Goal: Task Accomplishment & Management: Use online tool/utility

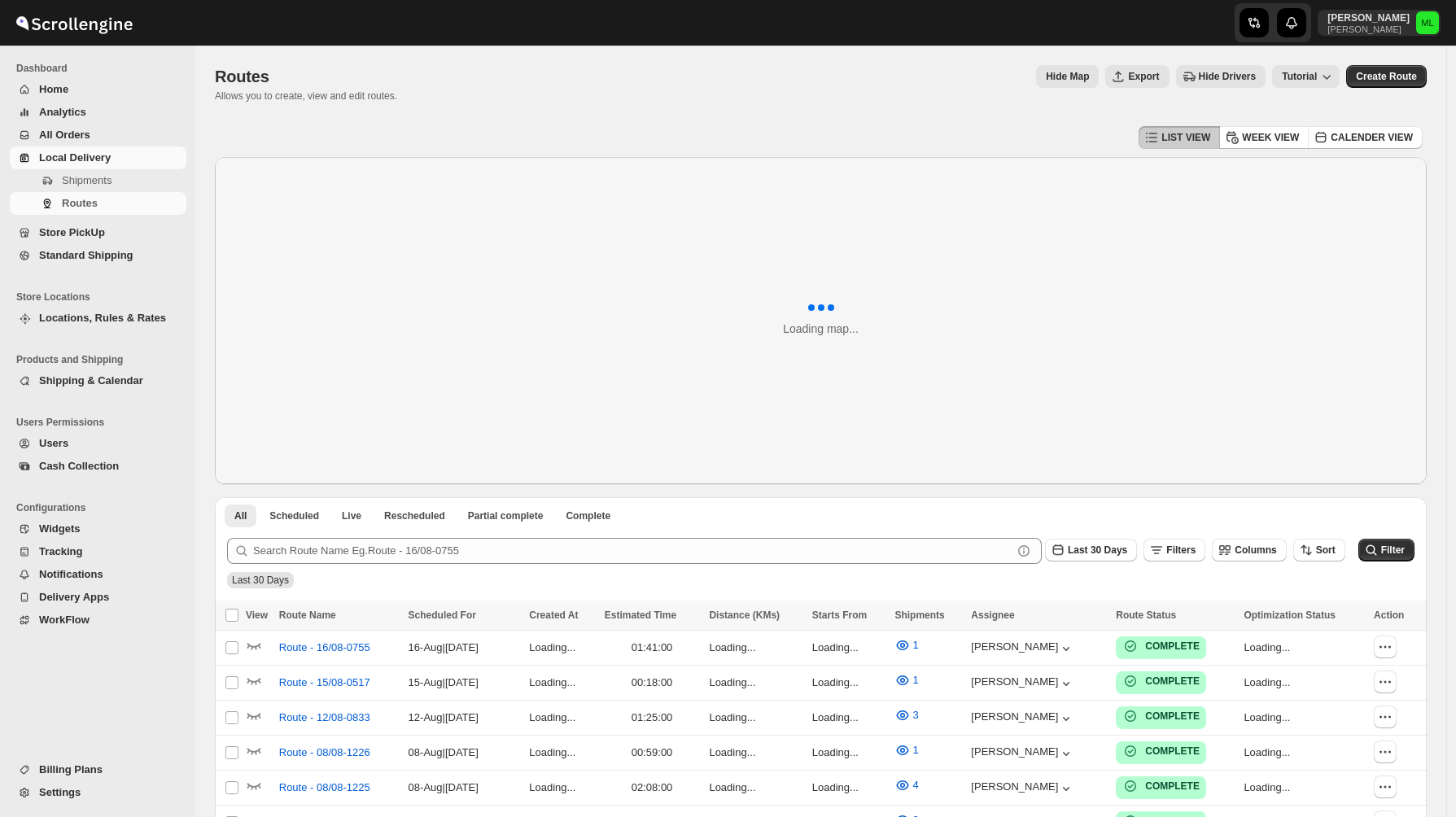
click at [82, 256] on span "Standard Shipping" at bounding box center [86, 255] width 94 height 12
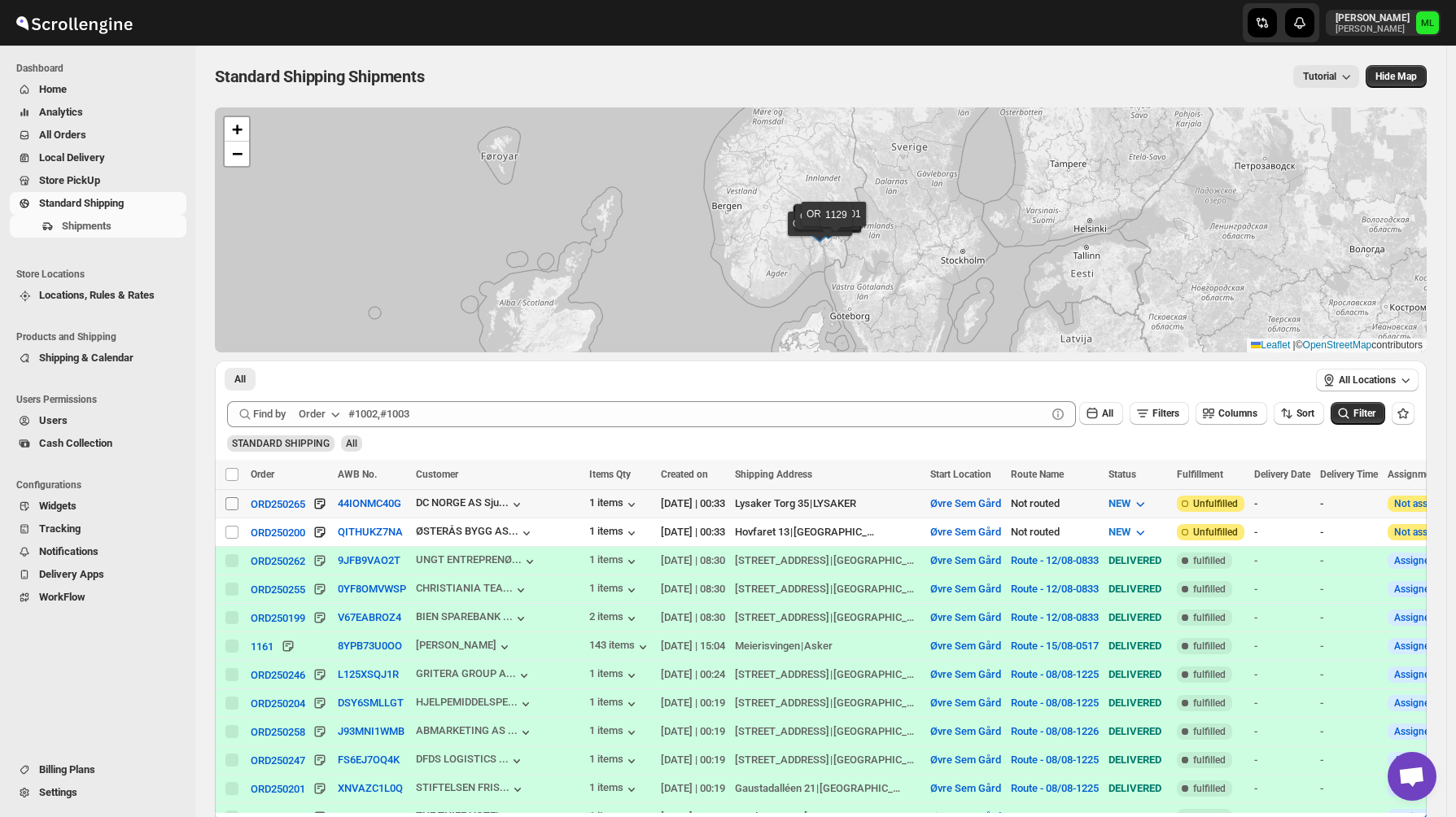
click at [232, 507] on input "Select shipment" at bounding box center [232, 503] width 13 height 13
checkbox input "true"
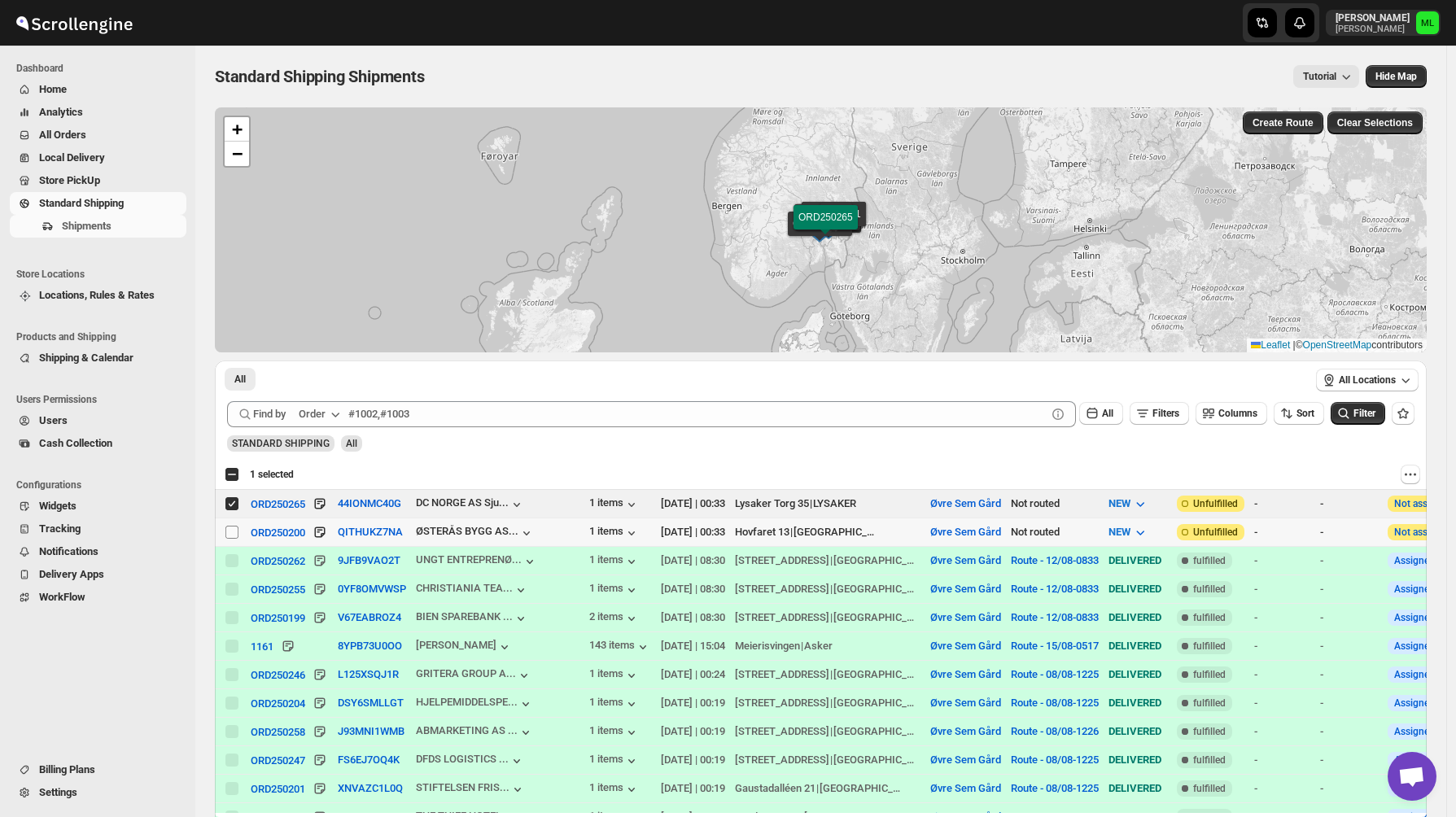
click at [232, 524] on span at bounding box center [232, 531] width 15 height 15
click at [232, 525] on input "Select shipment" at bounding box center [232, 531] width 13 height 13
click at [233, 529] on input "Select shipment" at bounding box center [232, 531] width 13 height 13
checkbox input "true"
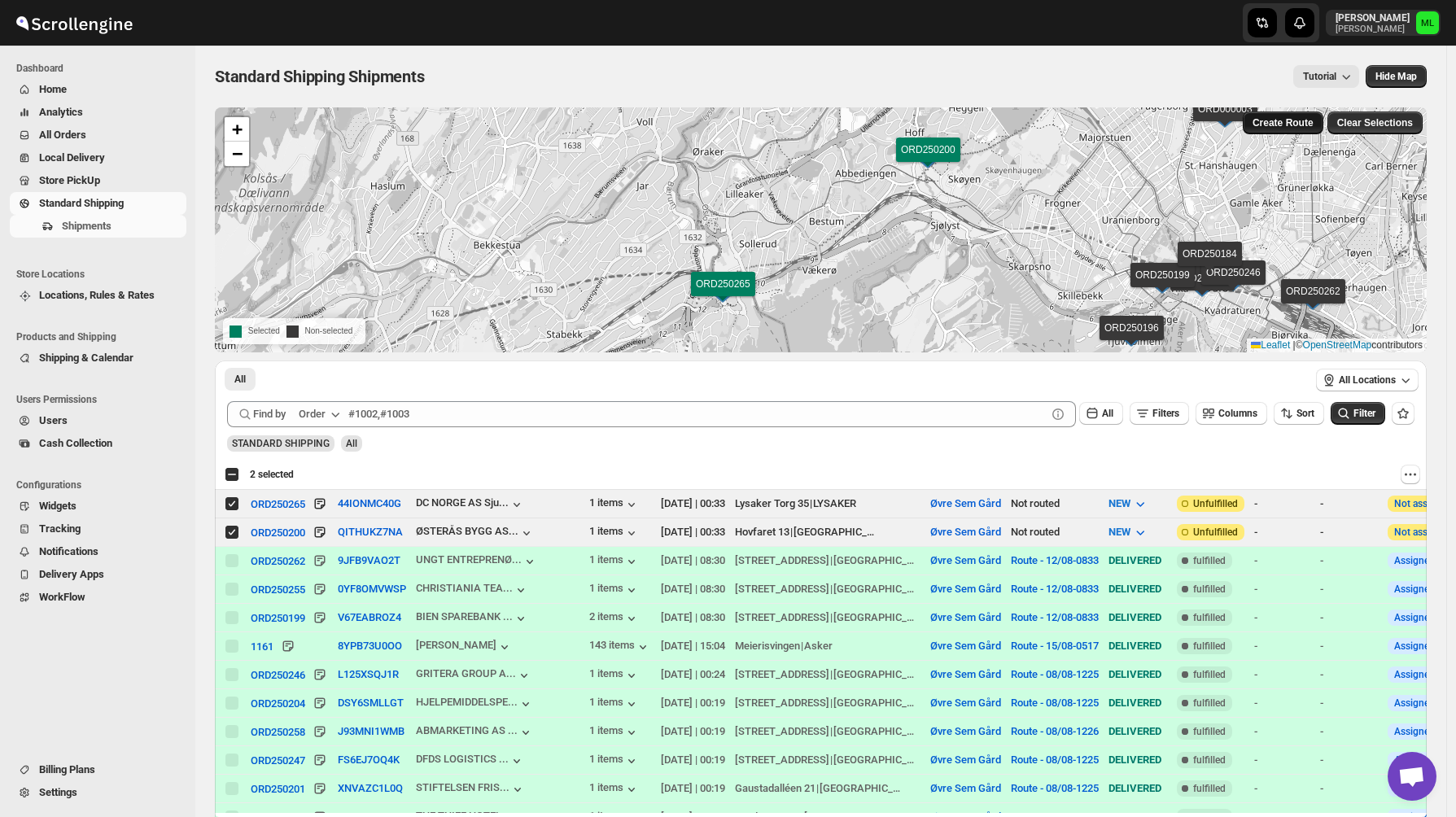
click at [1294, 134] on button "Create Route" at bounding box center [1283, 123] width 81 height 23
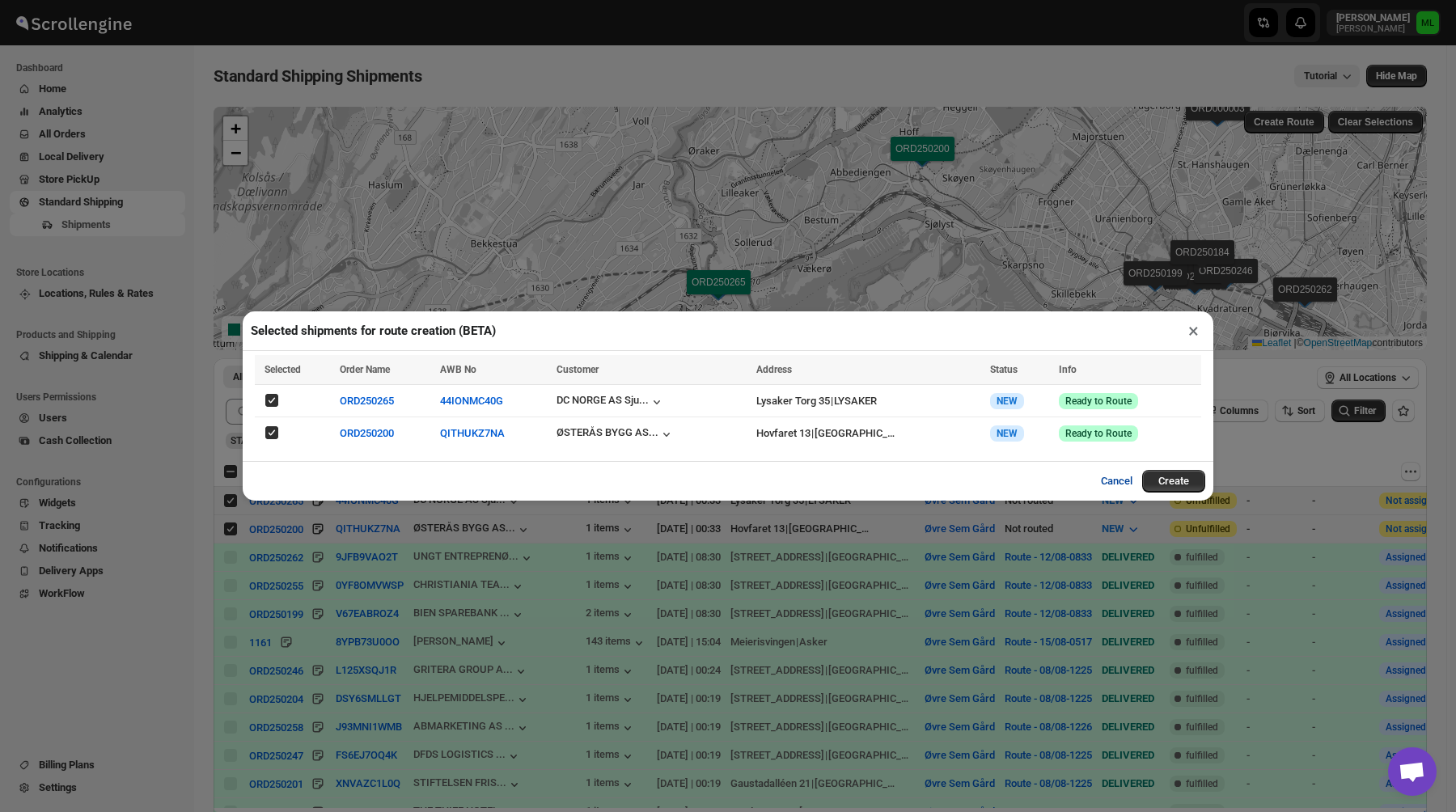
click at [1114, 486] on button "Cancel" at bounding box center [1116, 480] width 51 height 33
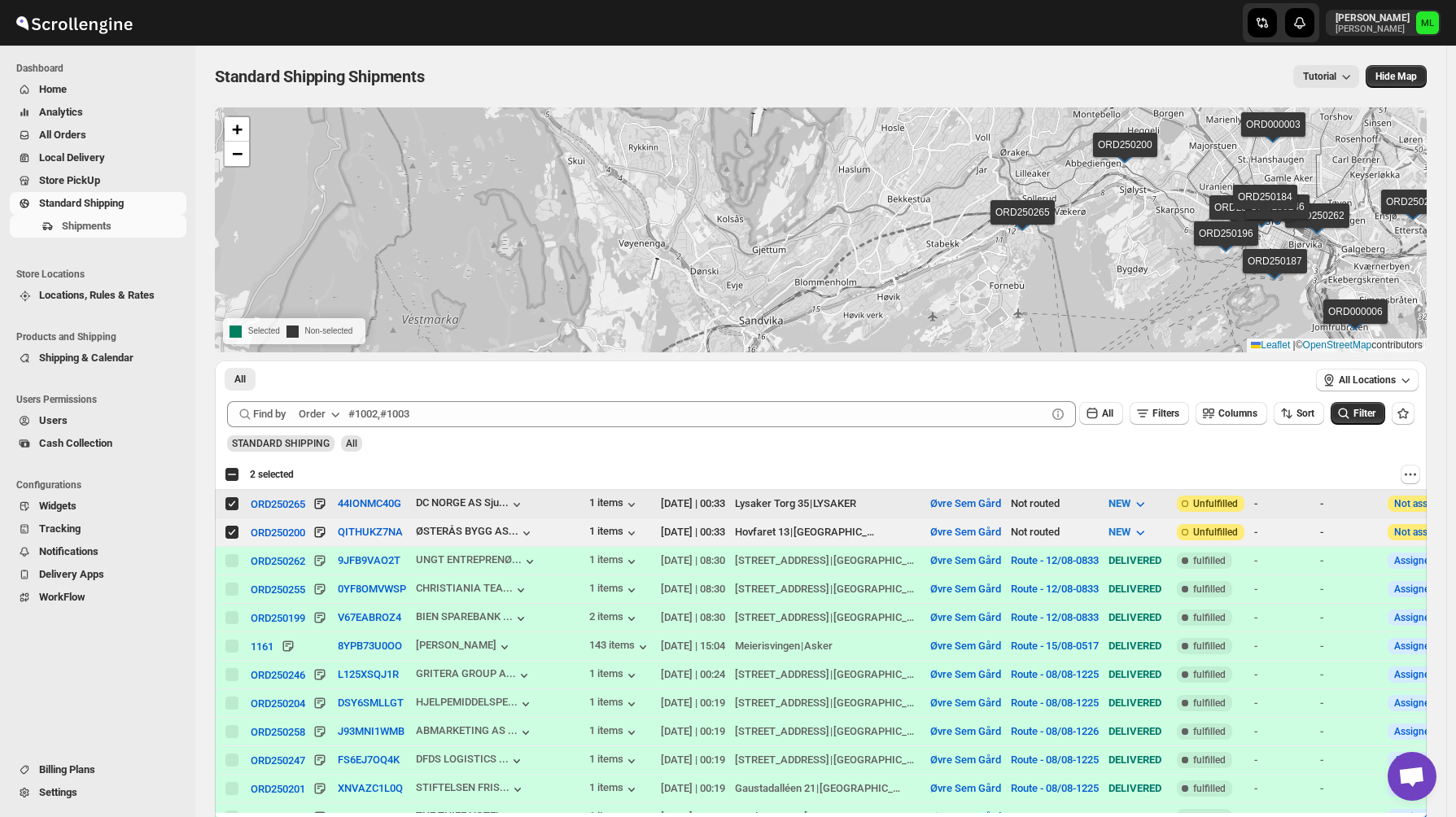
click at [234, 506] on input "Select shipment" at bounding box center [232, 503] width 13 height 13
checkbox input "false"
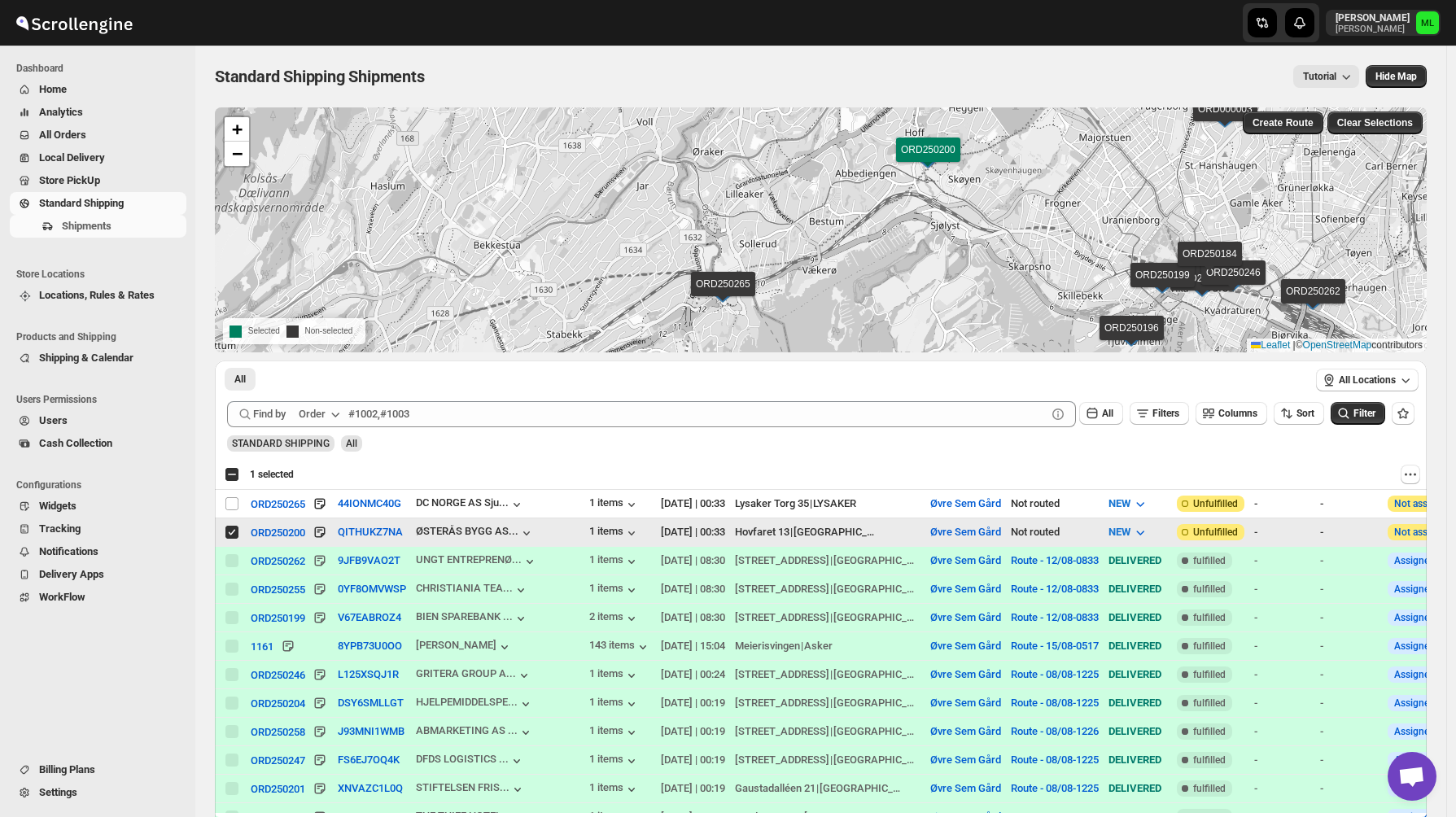
click at [234, 533] on input "Select shipment" at bounding box center [232, 531] width 13 height 13
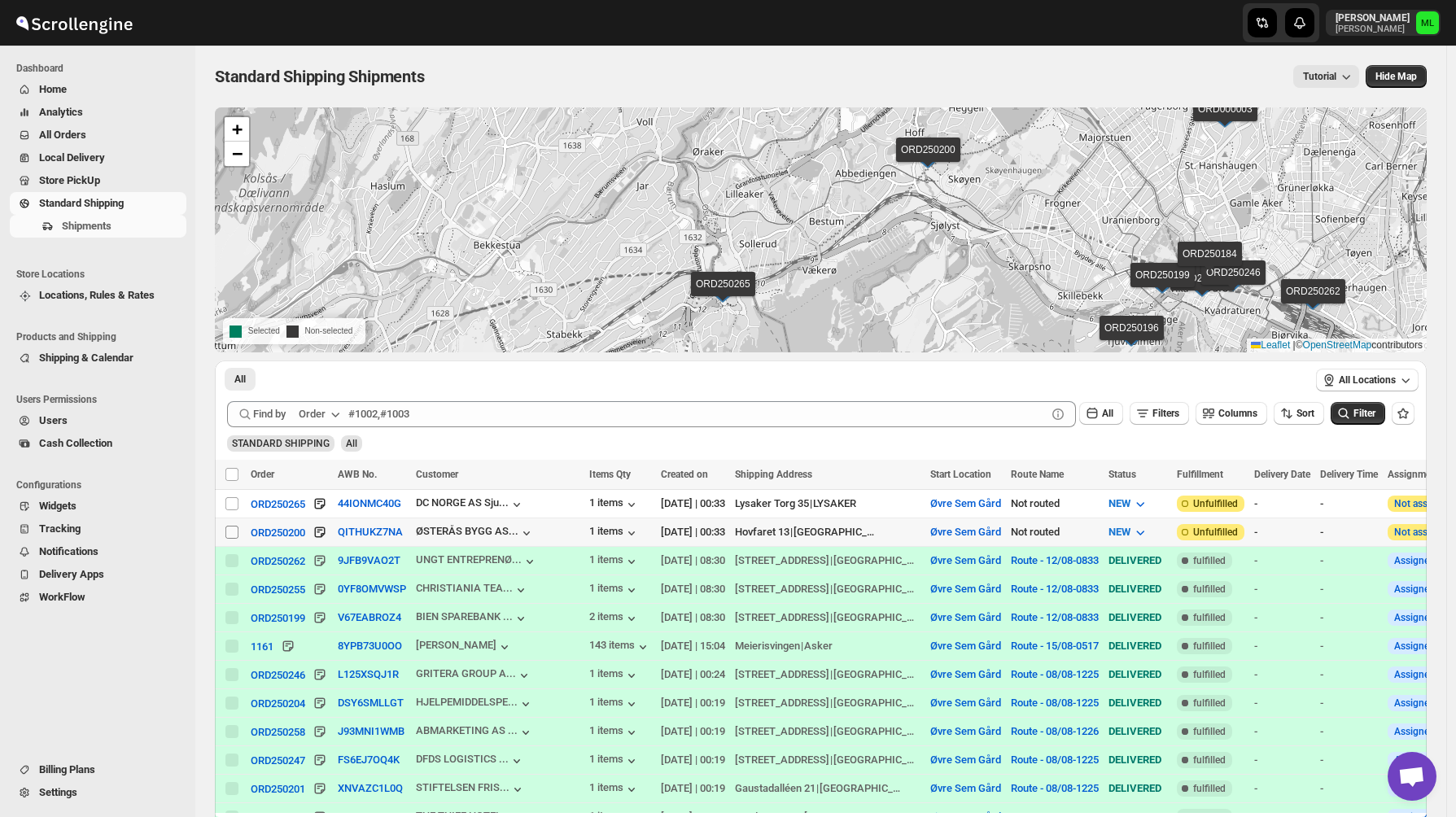
click at [234, 533] on input "Select shipment" at bounding box center [232, 531] width 13 height 13
checkbox input "true"
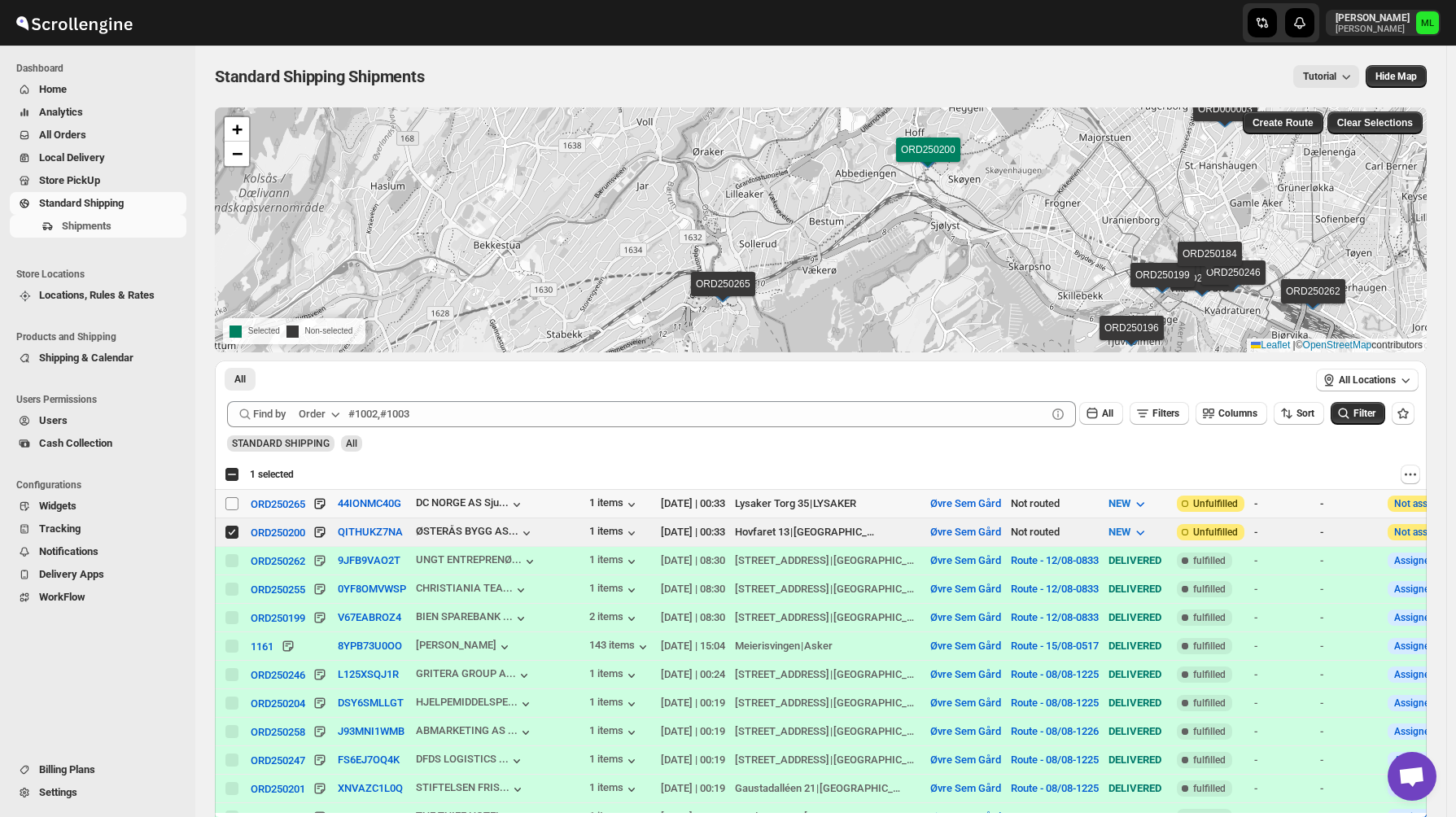
click at [231, 502] on input "Select shipment" at bounding box center [232, 503] width 13 height 13
checkbox input "true"
click at [1299, 119] on span "Create Route" at bounding box center [1283, 122] width 61 height 13
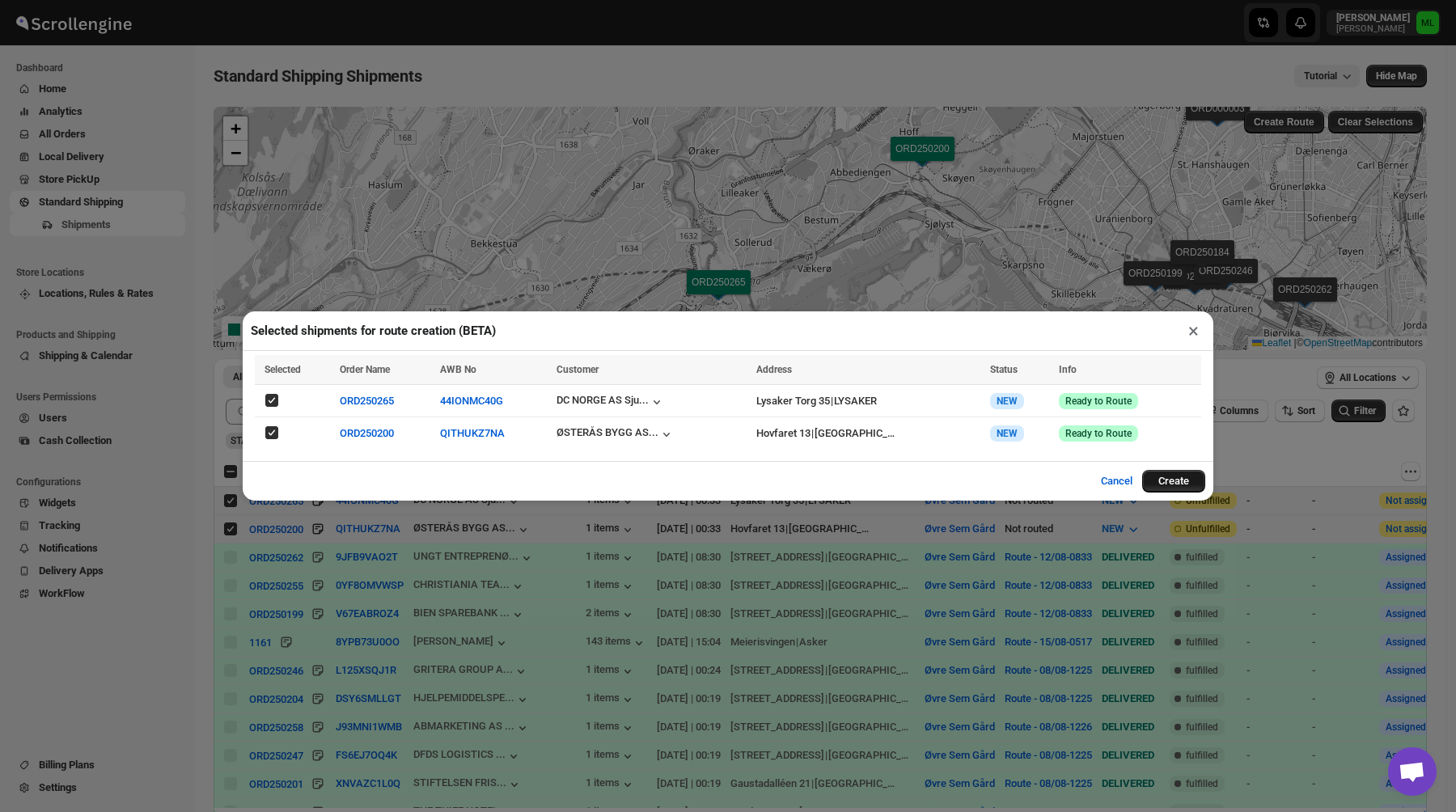
click at [1179, 483] on button "Create" at bounding box center [1174, 480] width 64 height 23
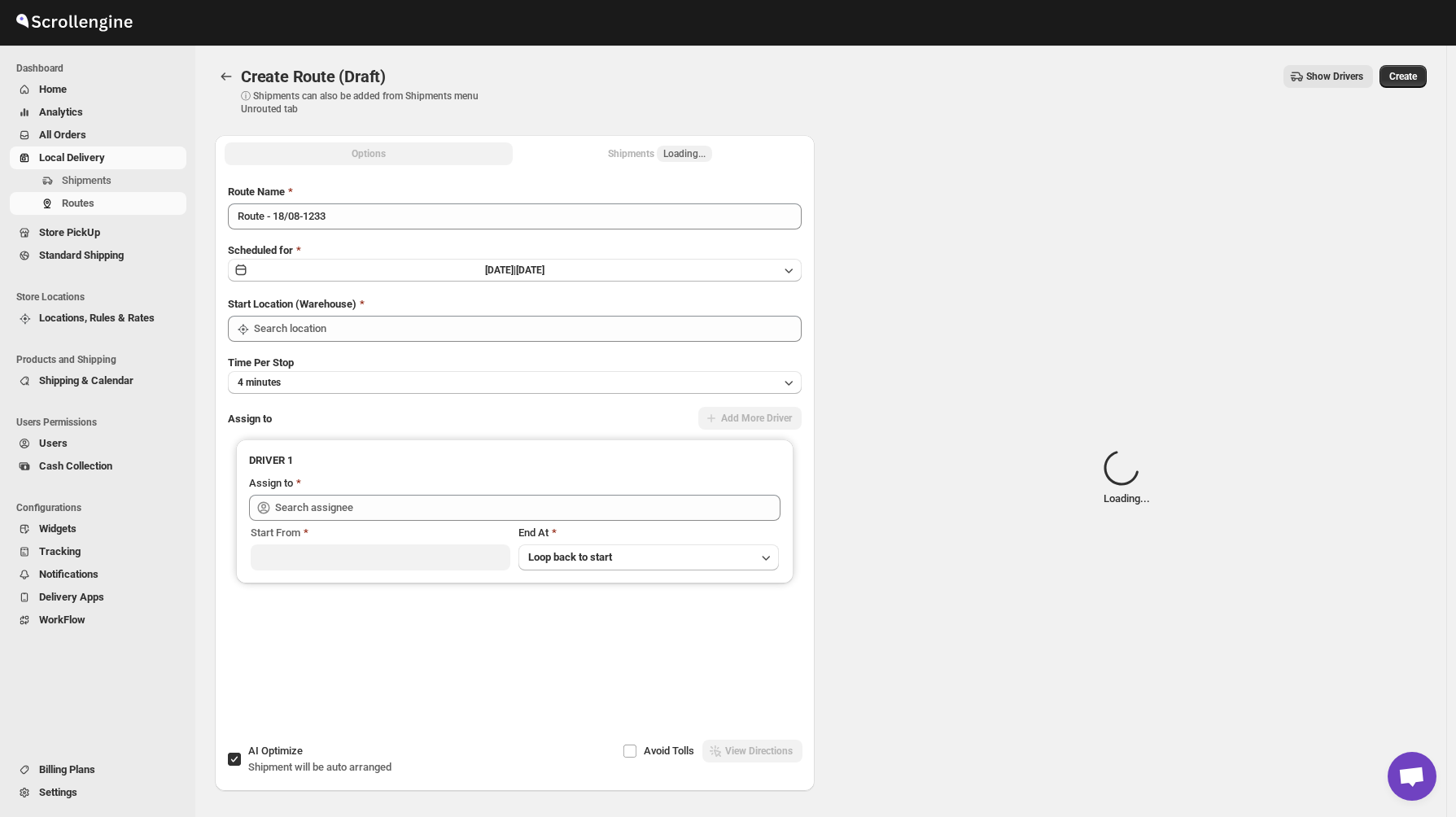
type input "Øvre Sem Gård"
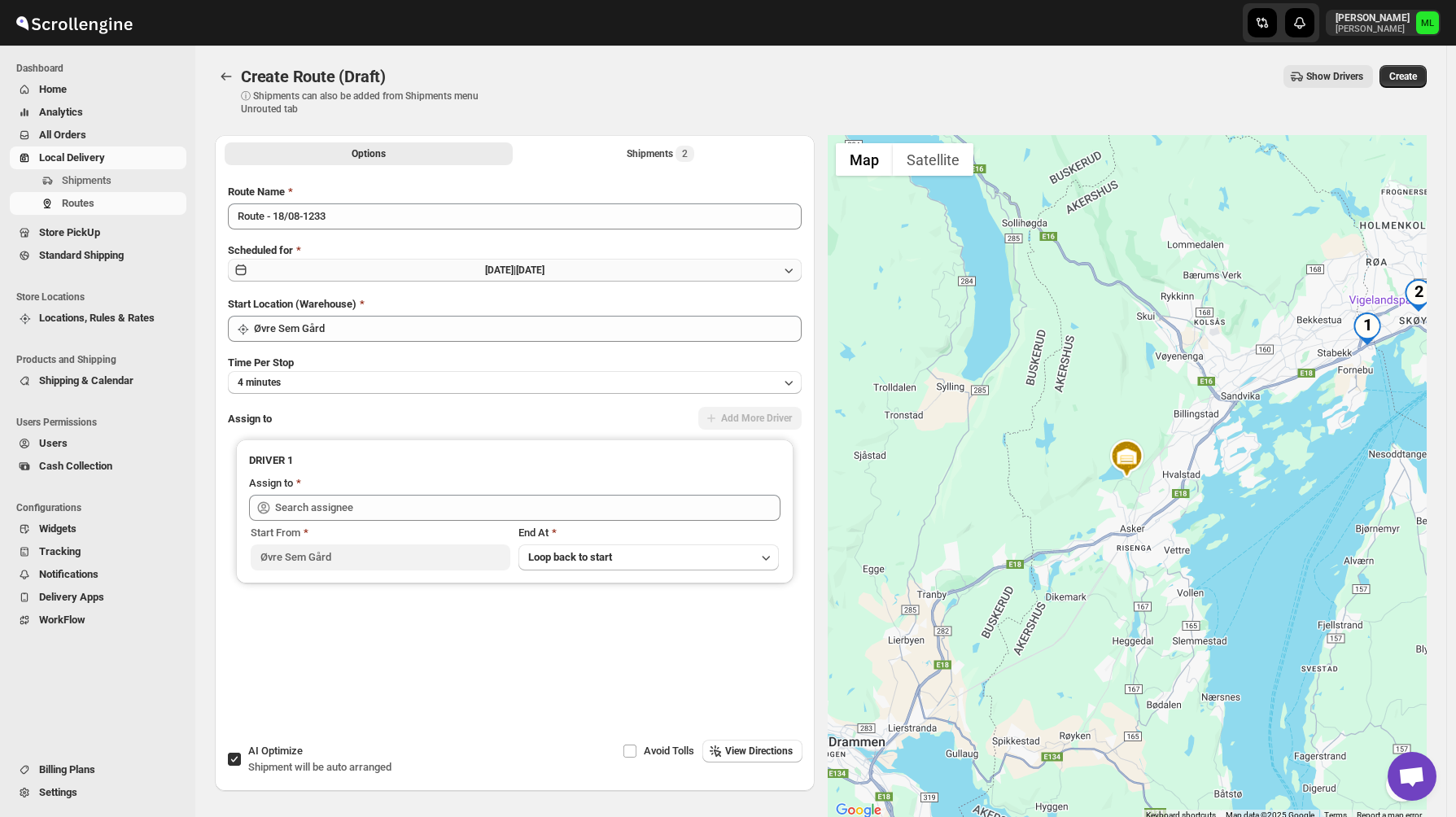
click at [450, 279] on button "[DATE] | [DATE]" at bounding box center [515, 270] width 574 height 23
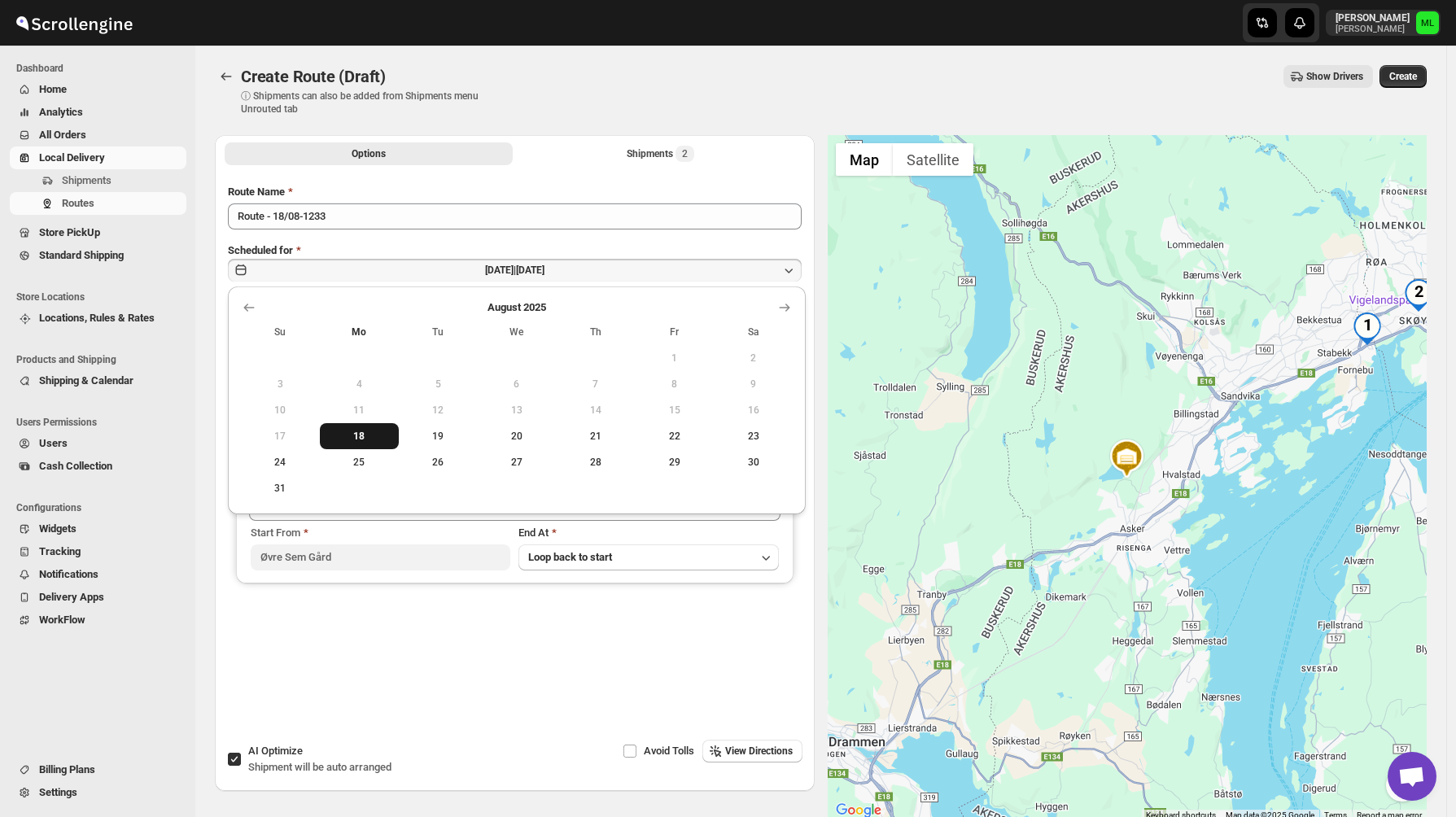
click at [358, 428] on button "18" at bounding box center [359, 436] width 79 height 26
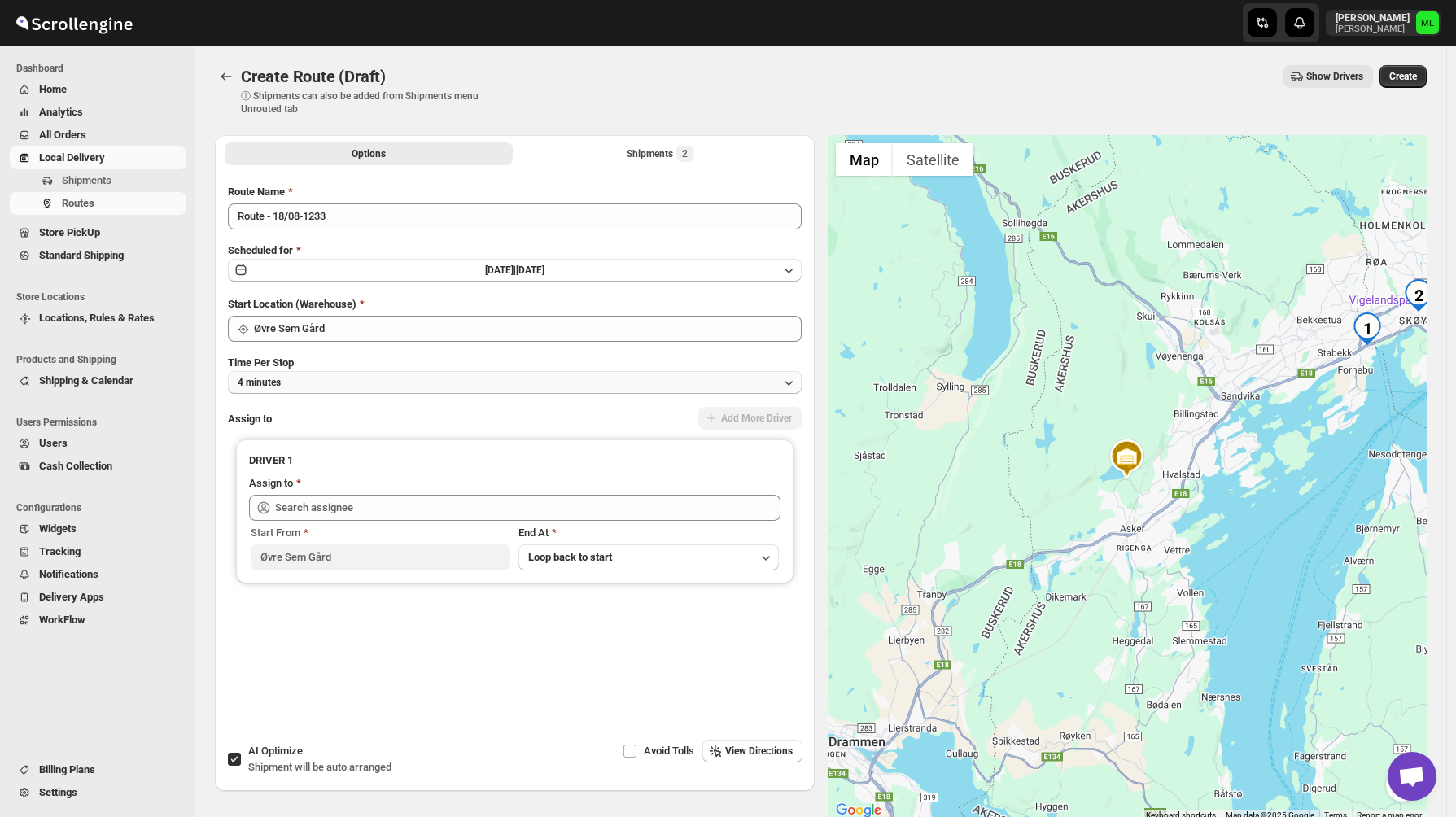
click at [358, 388] on button "4 minutes" at bounding box center [515, 382] width 574 height 23
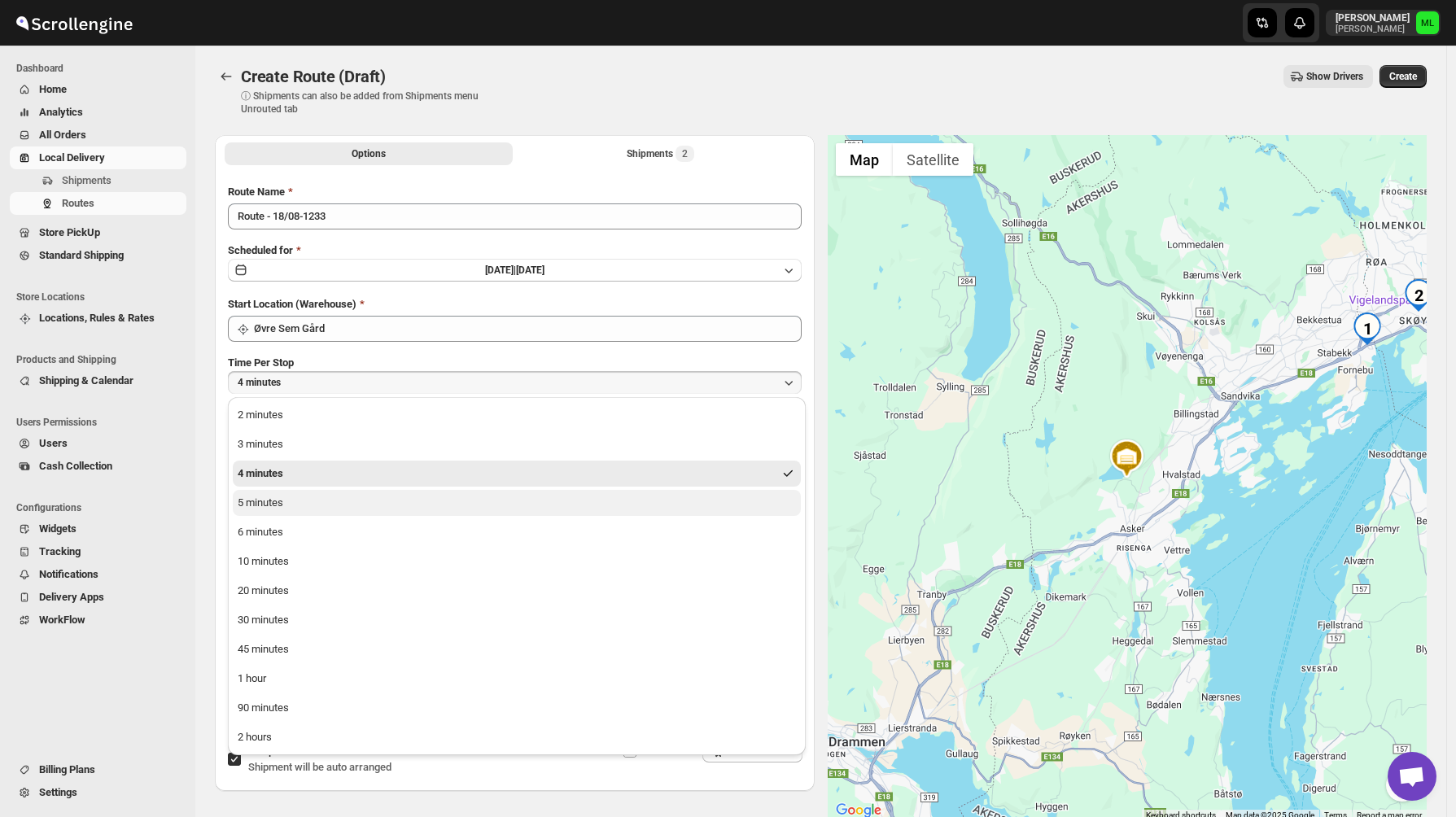
click at [305, 500] on button "5 minutes" at bounding box center [517, 502] width 569 height 26
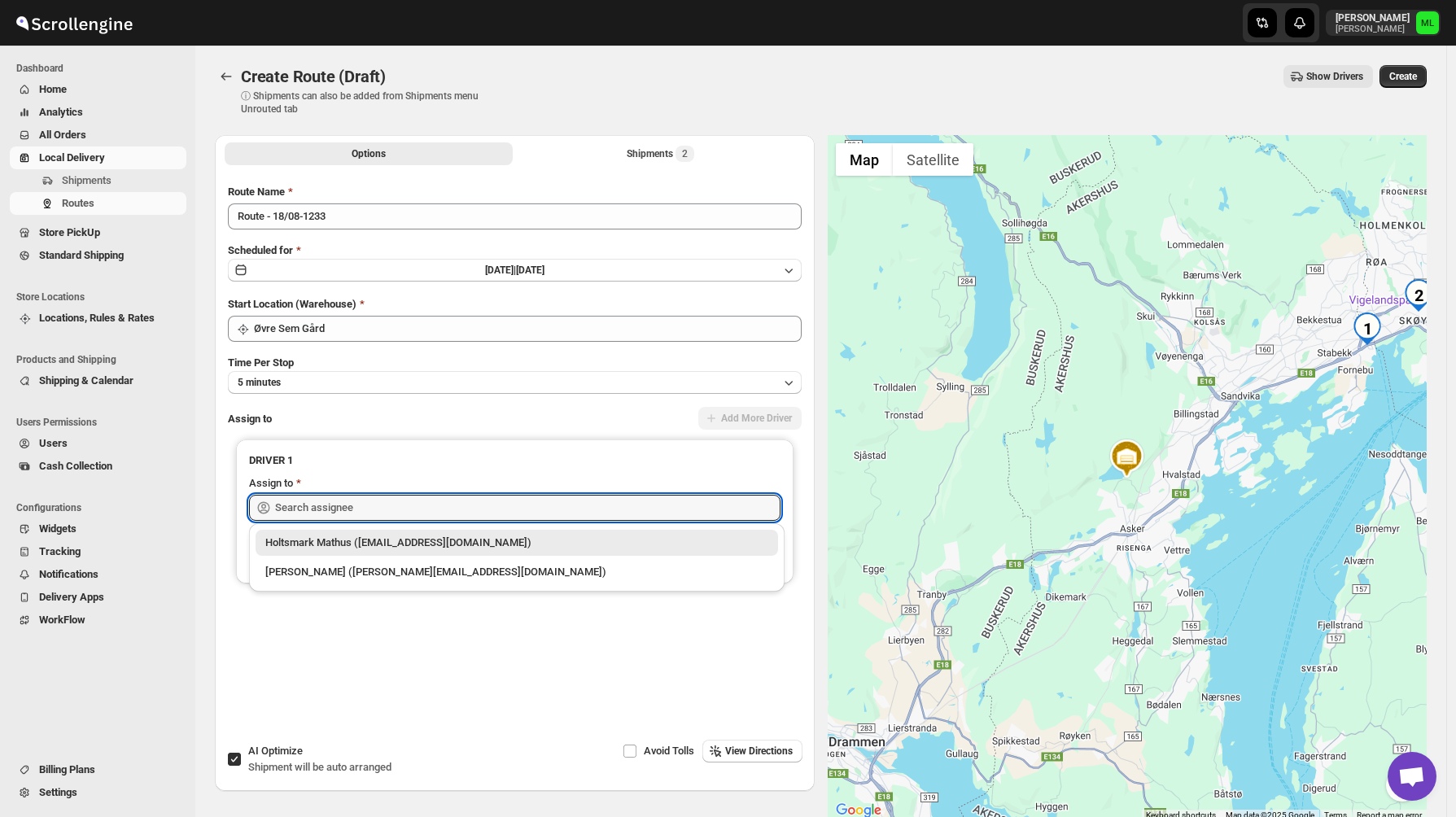
click at [305, 500] on input "text" at bounding box center [528, 507] width 506 height 26
click at [312, 572] on div "[PERSON_NAME] ([PERSON_NAME][EMAIL_ADDRESS][DOMAIN_NAME])" at bounding box center [517, 572] width 503 height 16
type input "[PERSON_NAME] ([PERSON_NAME][EMAIL_ADDRESS][DOMAIN_NAME])"
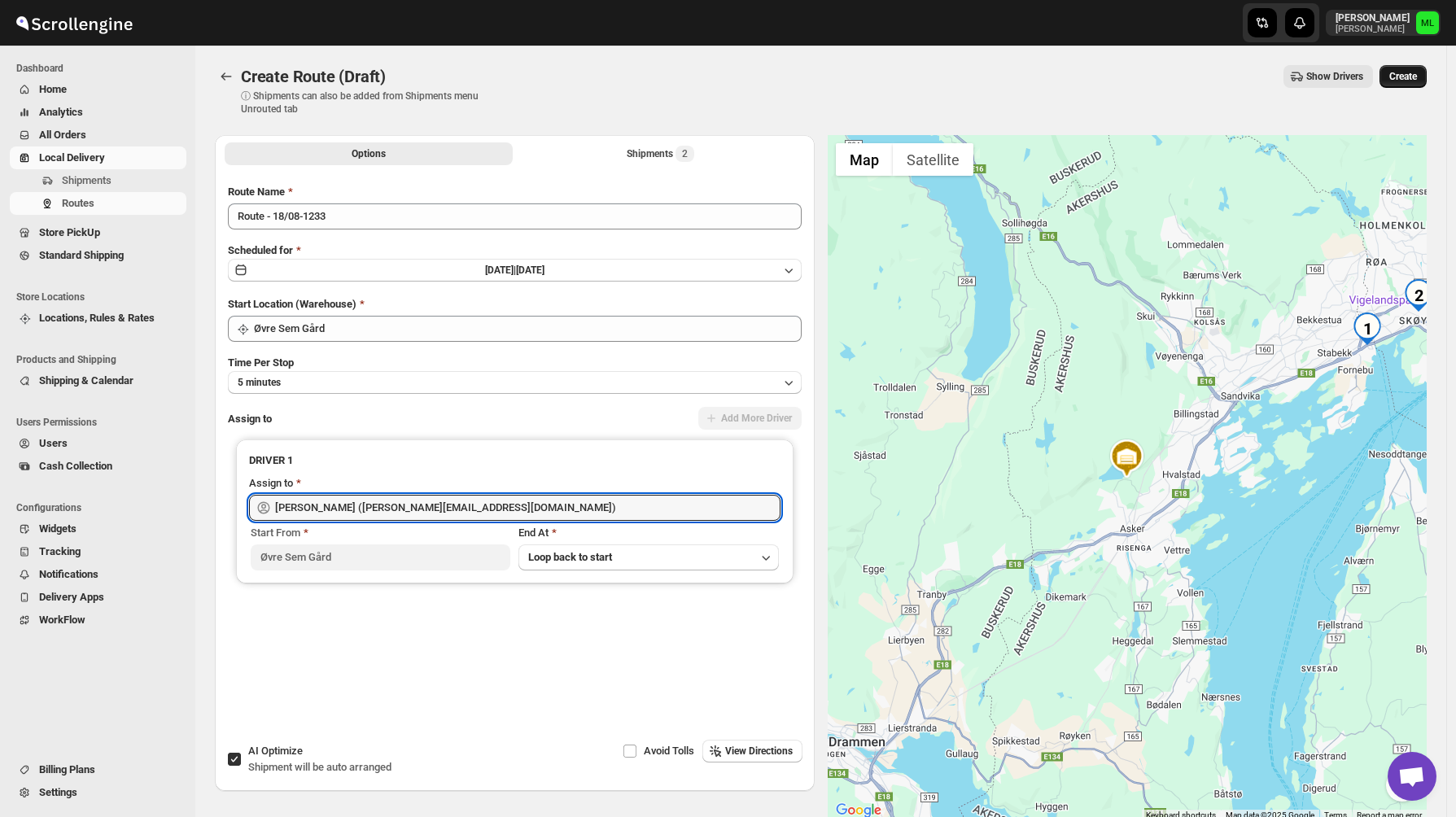
click at [1416, 84] on button "Create" at bounding box center [1403, 76] width 47 height 23
